Goal: Information Seeking & Learning: Learn about a topic

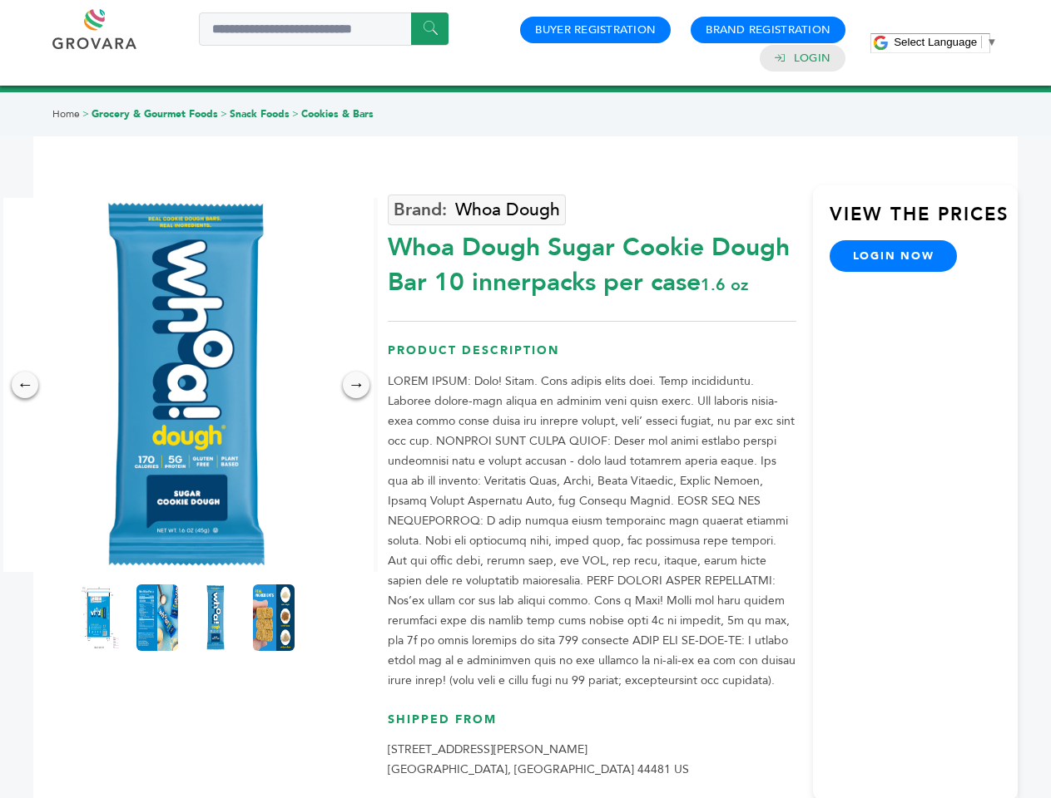
click at [945, 42] on span "Select Language" at bounding box center [934, 42] width 83 height 12
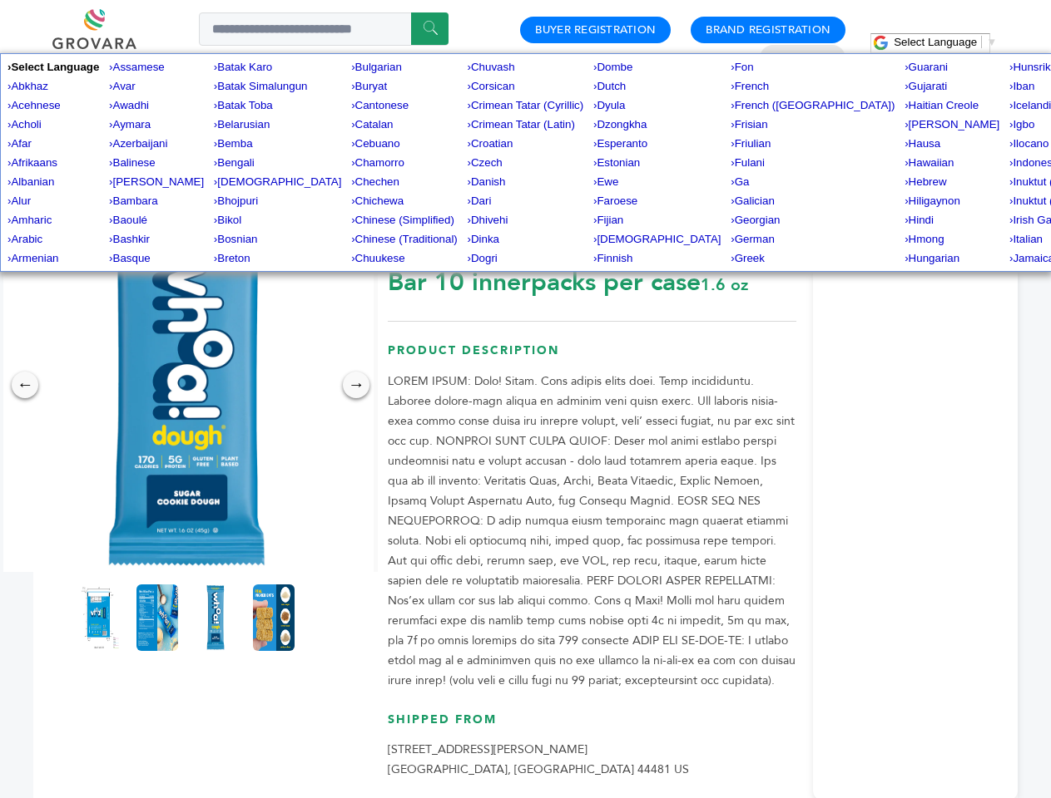
click at [186, 385] on img at bounding box center [186, 385] width 374 height 374
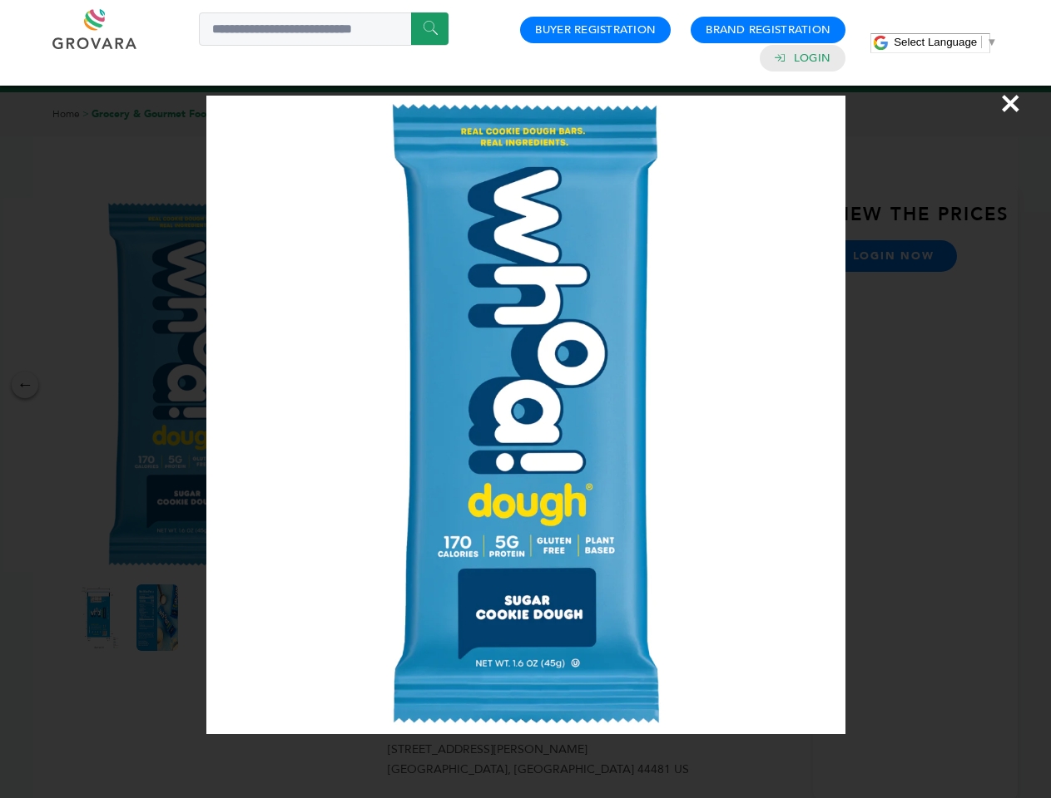
click at [25, 385] on div "×" at bounding box center [525, 399] width 1051 height 798
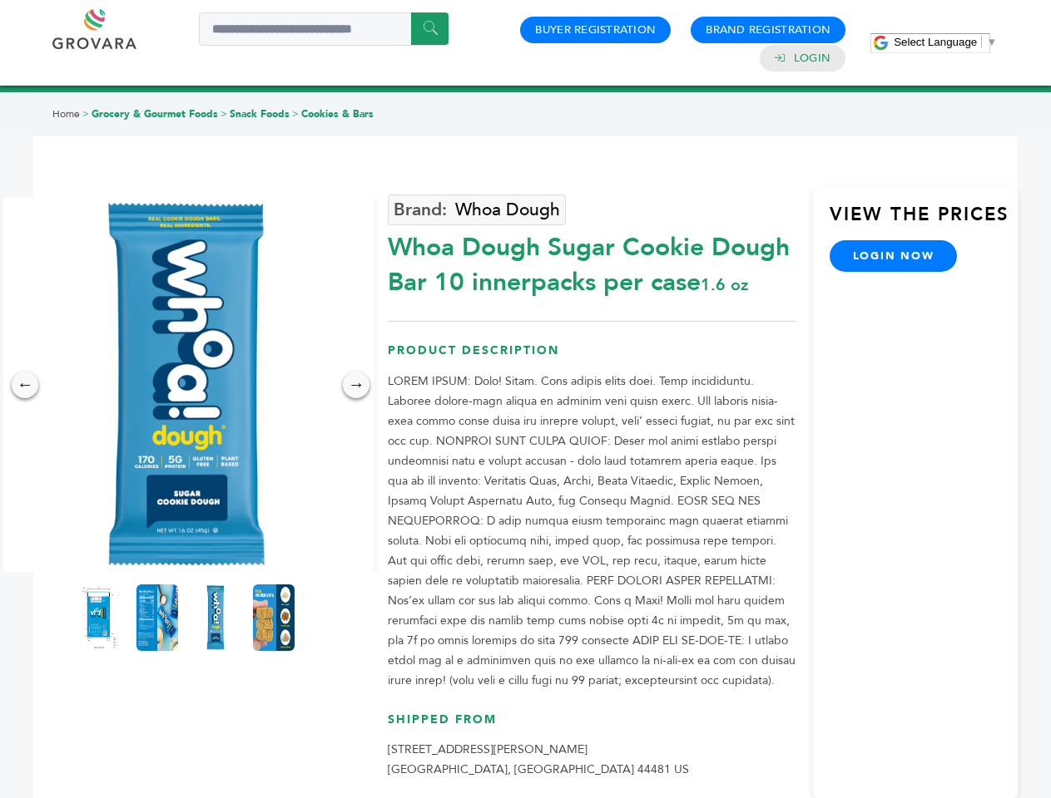
click at [356, 385] on div "→" at bounding box center [356, 385] width 27 height 27
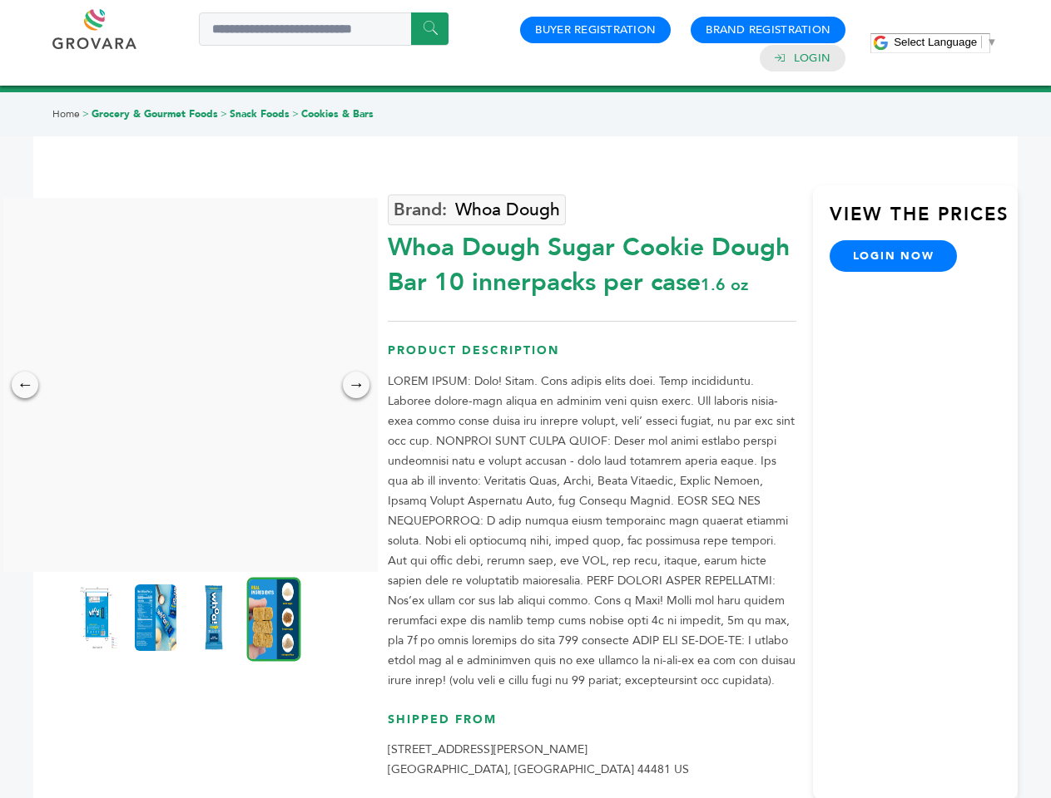
click at [99, 618] on img at bounding box center [98, 618] width 42 height 67
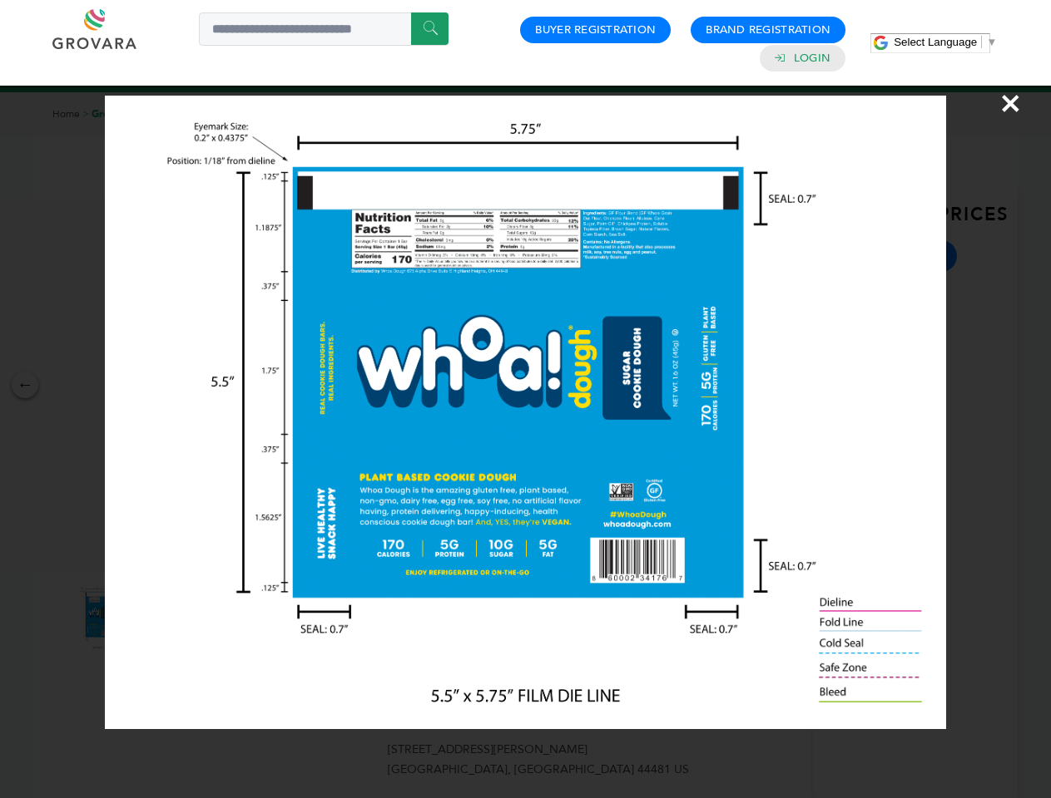
click at [157, 618] on div "×" at bounding box center [525, 399] width 1051 height 798
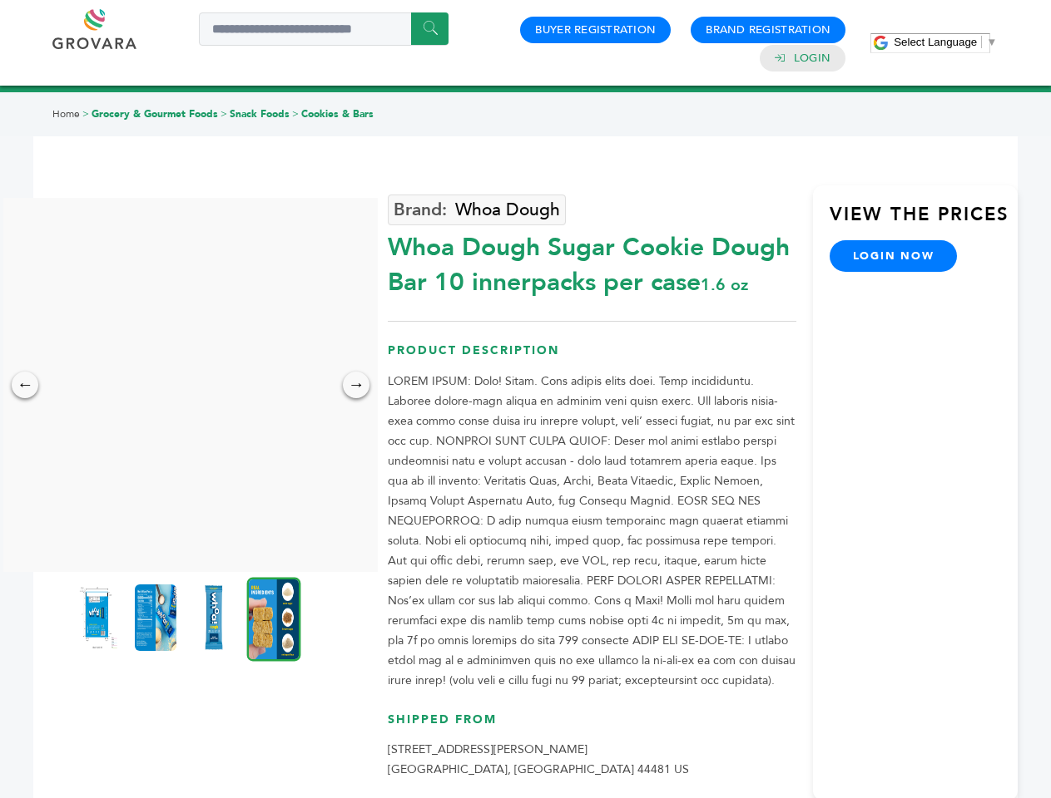
click at [215, 618] on img at bounding box center [214, 618] width 42 height 67
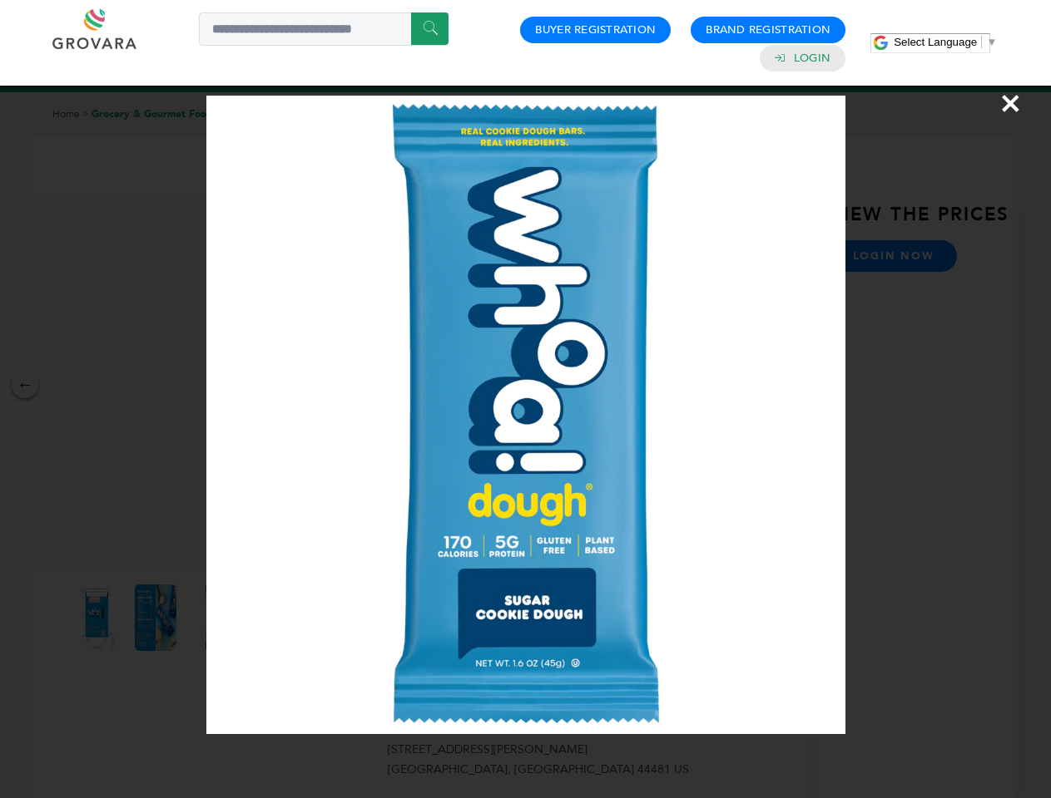
click at [274, 618] on div "×" at bounding box center [525, 399] width 1051 height 798
